Goal: Transaction & Acquisition: Purchase product/service

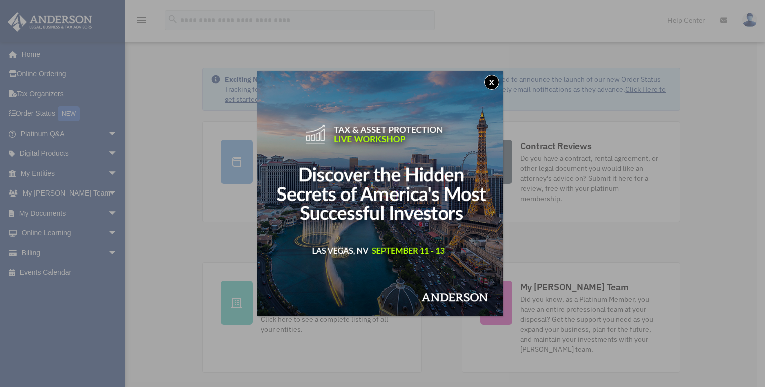
click at [496, 78] on button "x" at bounding box center [491, 82] width 15 height 15
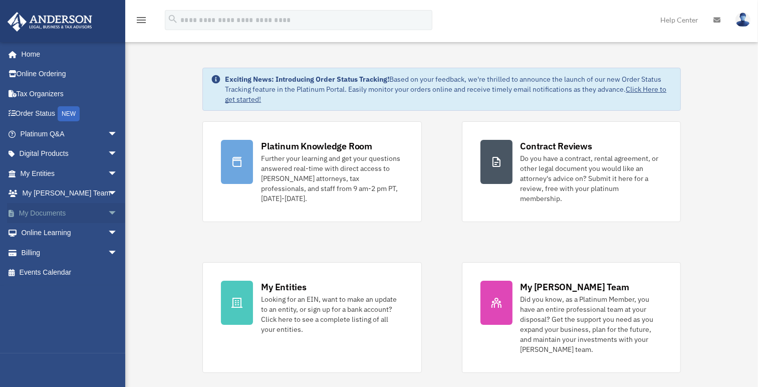
click at [108, 210] on span "arrow_drop_down" at bounding box center [118, 213] width 20 height 21
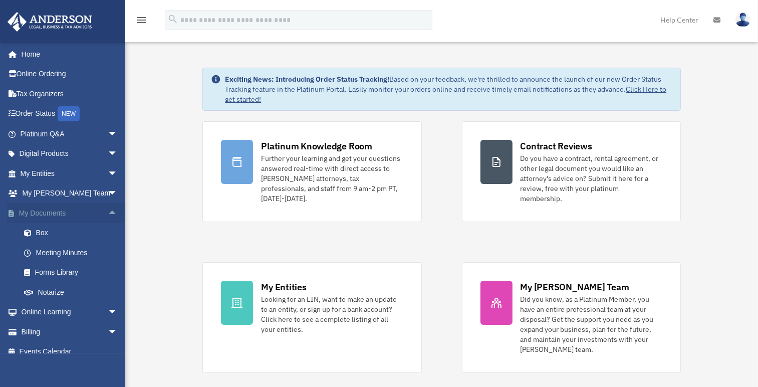
click at [108, 212] on span "arrow_drop_up" at bounding box center [118, 213] width 20 height 21
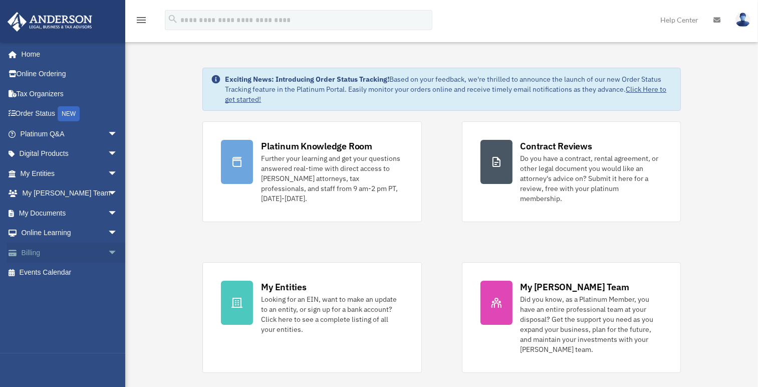
click at [108, 250] on span "arrow_drop_down" at bounding box center [118, 252] width 20 height 21
click at [74, 271] on link "$ Open Invoices" at bounding box center [73, 272] width 119 height 21
click at [66, 271] on link "$ Open Invoices" at bounding box center [73, 272] width 119 height 21
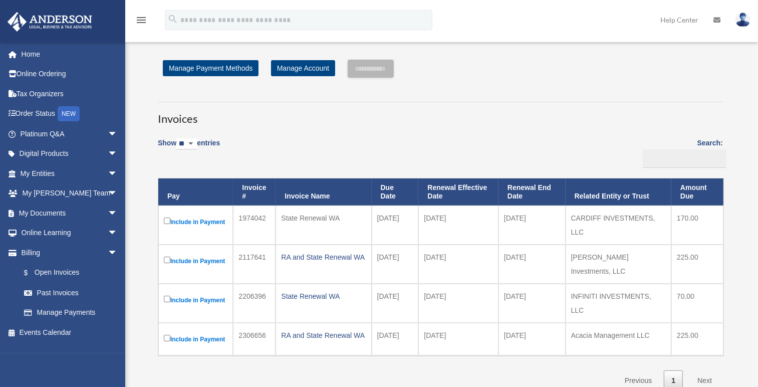
click at [200, 258] on label "Include in Payment" at bounding box center [196, 260] width 64 height 13
click at [387, 74] on input "**********" at bounding box center [371, 69] width 46 height 18
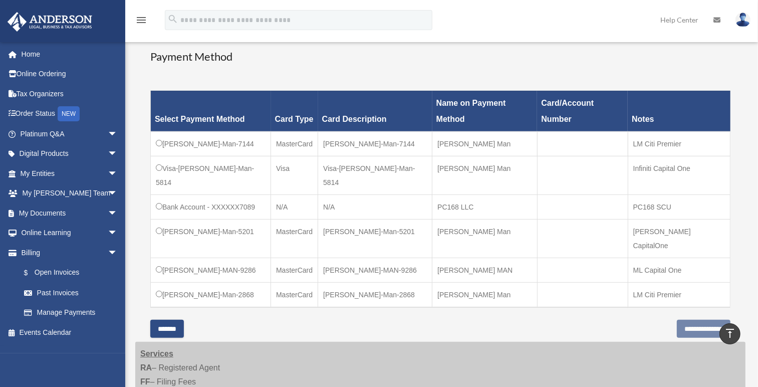
scroll to position [250, 0]
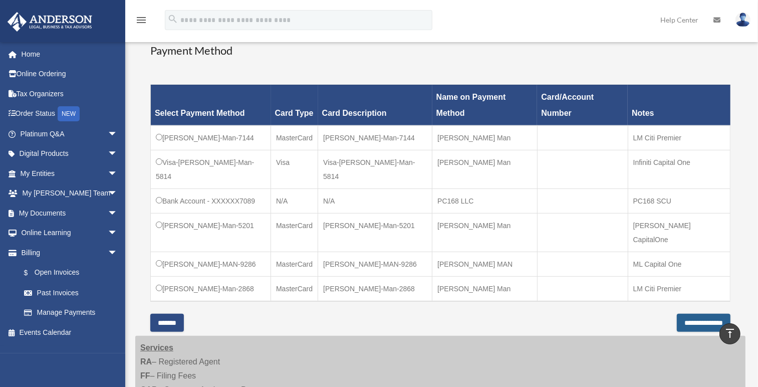
click at [696, 314] on input "**********" at bounding box center [704, 323] width 54 height 18
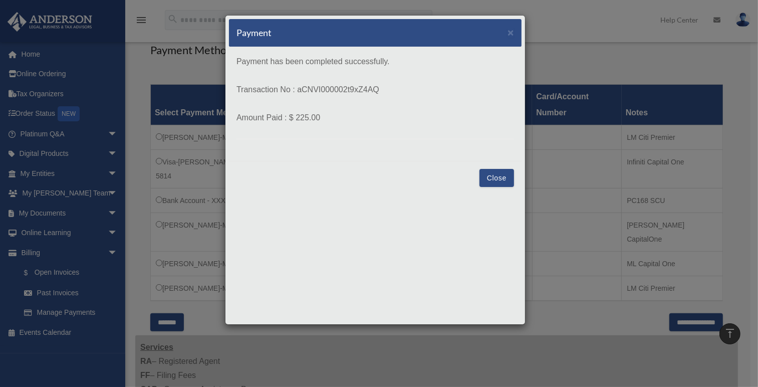
click at [491, 177] on button "Close" at bounding box center [496, 178] width 35 height 18
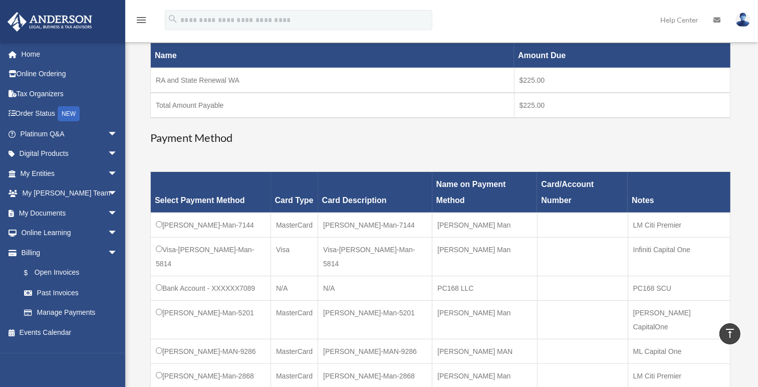
scroll to position [150, 0]
